Goal: Find specific page/section: Find specific page/section

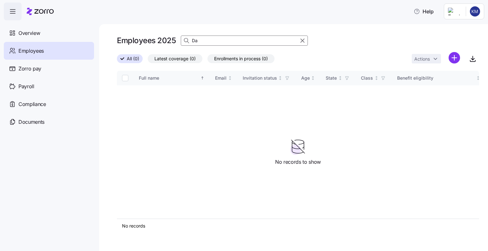
drag, startPoint x: 0, startPoint y: 0, endPoint x: 215, endPoint y: 41, distance: 218.4
click at [217, 39] on input "Da" at bounding box center [244, 41] width 127 height 10
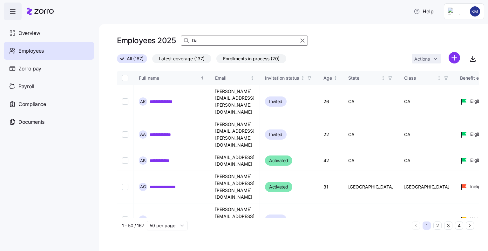
type input "D"
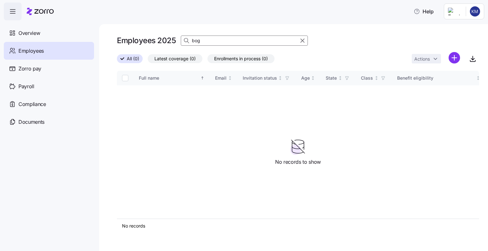
click at [223, 42] on input "bog" at bounding box center [244, 41] width 127 height 10
type input "bog"
